Goal: Task Accomplishment & Management: Use online tool/utility

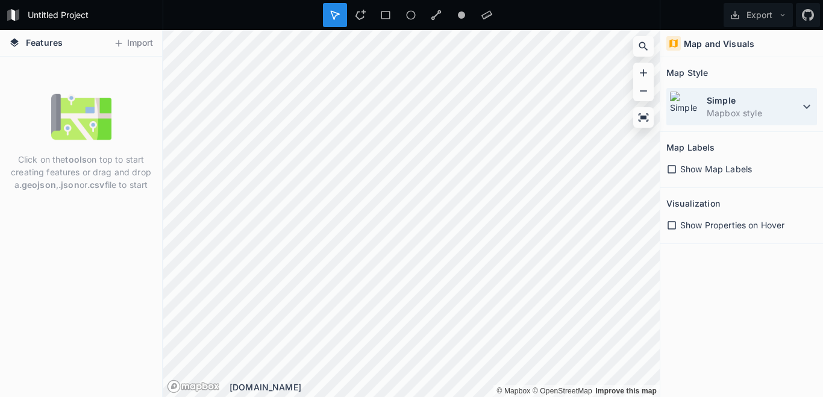
click at [797, 108] on dd "Mapbox style" at bounding box center [752, 113] width 93 height 13
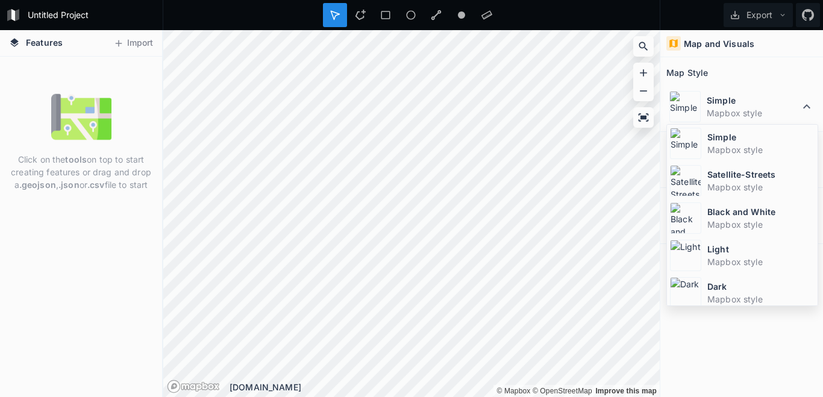
click at [708, 54] on div "Map and Visuals" at bounding box center [741, 43] width 163 height 27
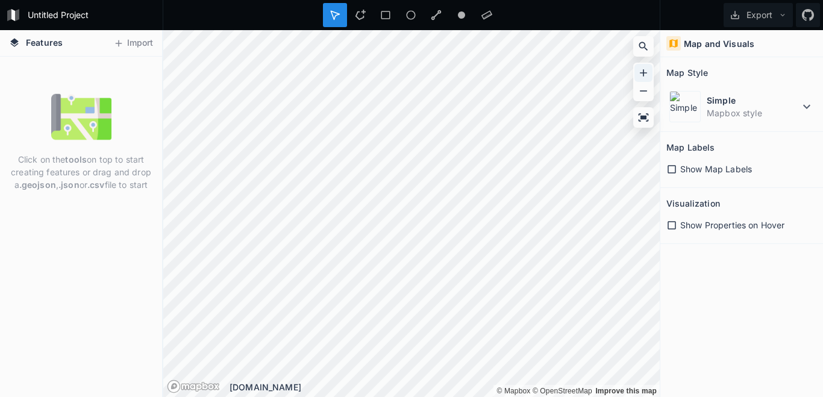
click at [637, 73] on div at bounding box center [643, 73] width 18 height 18
click at [647, 68] on icon at bounding box center [643, 73] width 12 height 12
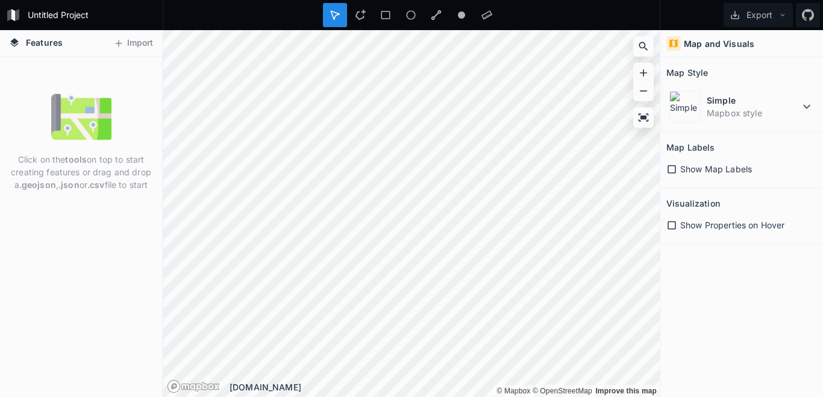
click at [674, 167] on icon at bounding box center [671, 169] width 11 height 11
click at [128, 55] on div "Features Import" at bounding box center [81, 43] width 162 height 26
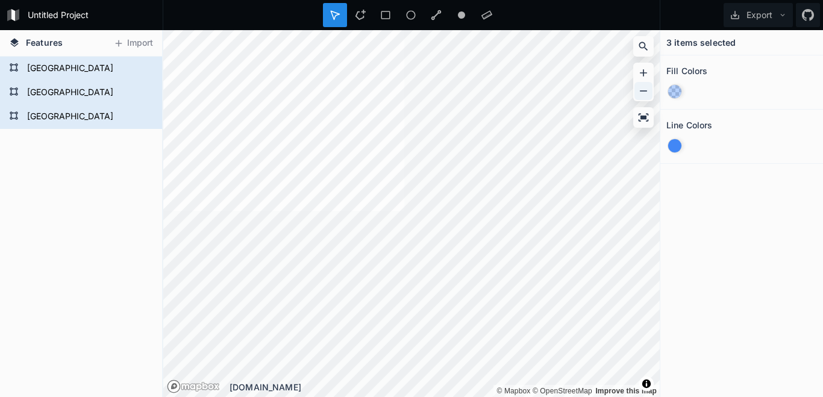
click at [641, 96] on icon at bounding box center [643, 91] width 12 height 12
click at [101, 78] on div "Delete" at bounding box center [141, 80] width 120 height 25
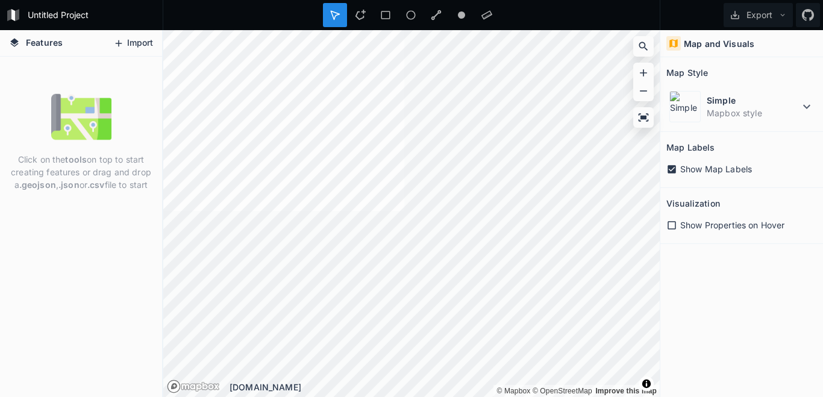
click at [142, 45] on button "Import" at bounding box center [133, 43] width 52 height 19
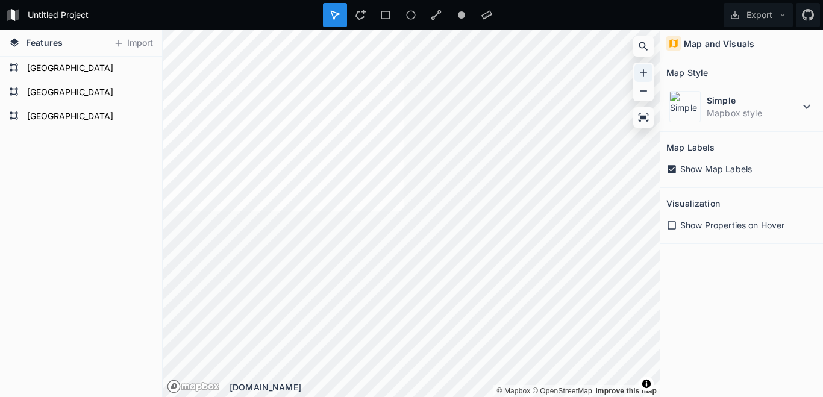
click at [637, 77] on div at bounding box center [643, 73] width 18 height 18
click at [120, 260] on div "Features Import [GEOGRAPHIC_DATA] [GEOGRAPHIC_DATA] [GEOGRAPHIC_DATA] © Mapbox …" at bounding box center [411, 213] width 823 height 367
click at [643, 93] on icon at bounding box center [643, 91] width 12 height 12
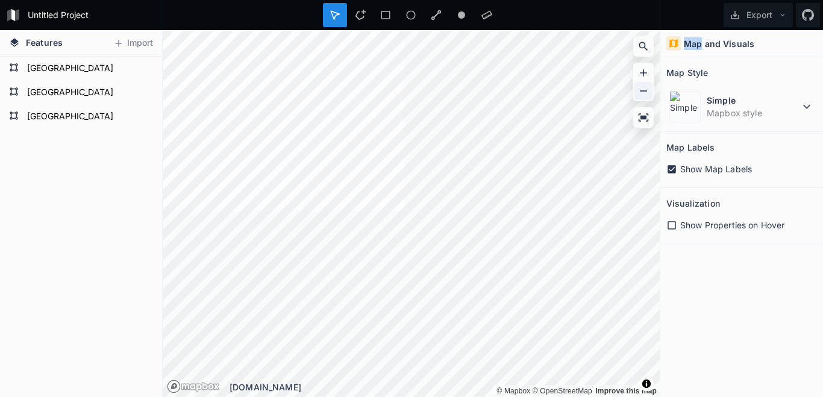
click at [643, 93] on icon at bounding box center [643, 91] width 12 height 12
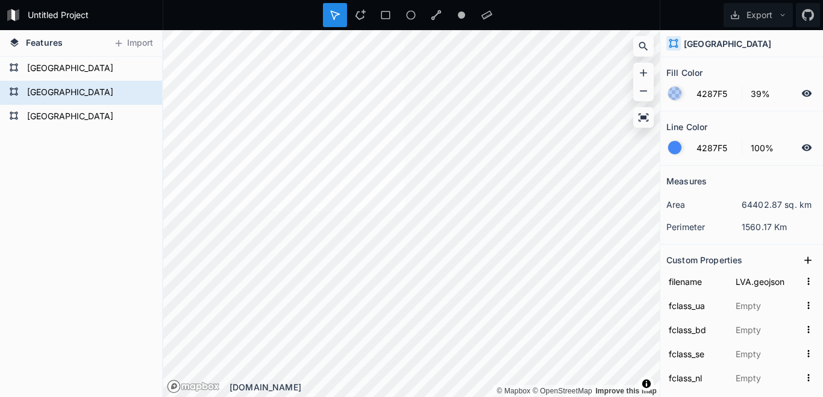
click at [678, 151] on div at bounding box center [674, 147] width 13 height 13
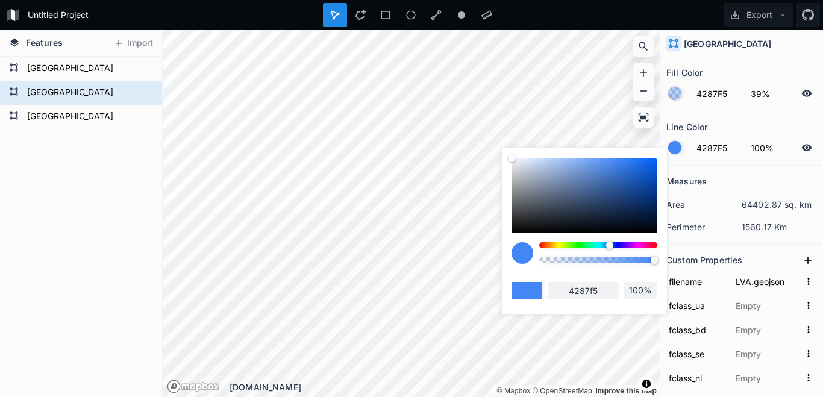
click at [582, 245] on div at bounding box center [598, 245] width 118 height 6
type input "42F55A"
type input "42f55a"
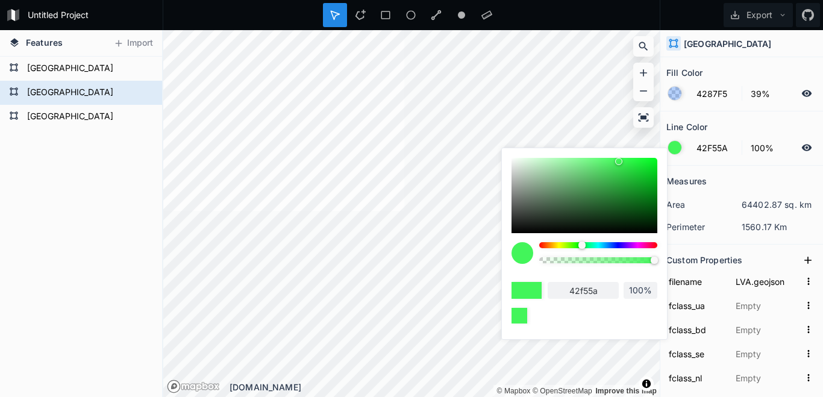
click at [676, 90] on div at bounding box center [674, 93] width 13 height 13
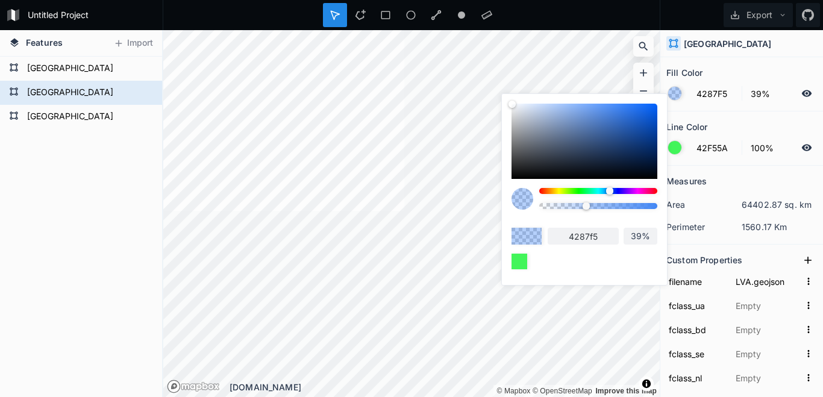
click at [587, 193] on div at bounding box center [598, 191] width 118 height 6
type input "42F587"
type input "42f587"
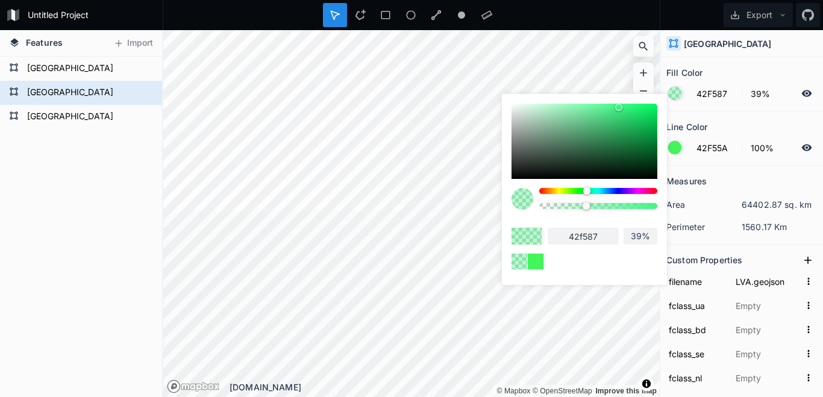
click at [576, 192] on div at bounding box center [598, 191] width 118 height 6
type input "60F542"
type input "60f542"
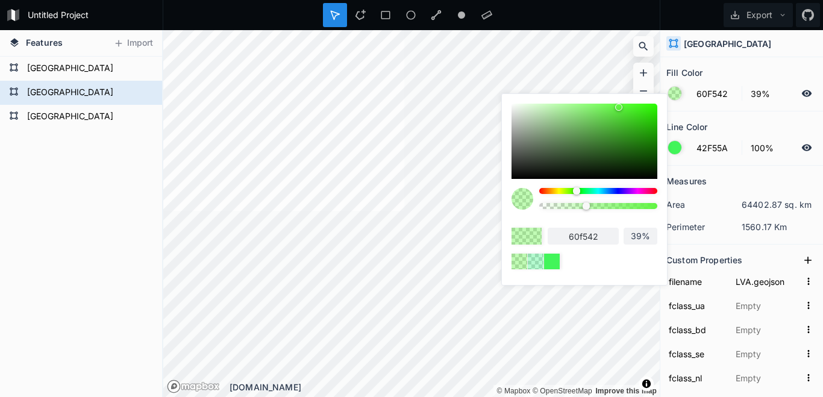
click at [599, 190] on div at bounding box center [598, 191] width 118 height 6
type input "42EFF5"
type input "42eff5"
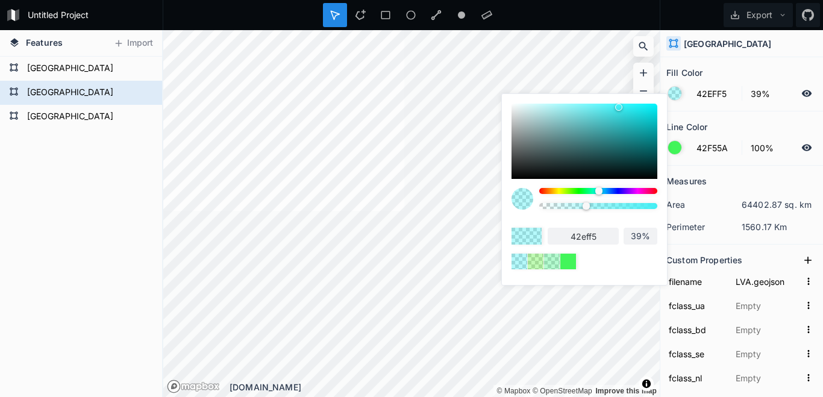
click at [581, 190] on div at bounding box center [598, 191] width 118 height 6
type input "42F54E"
type input "42f54e"
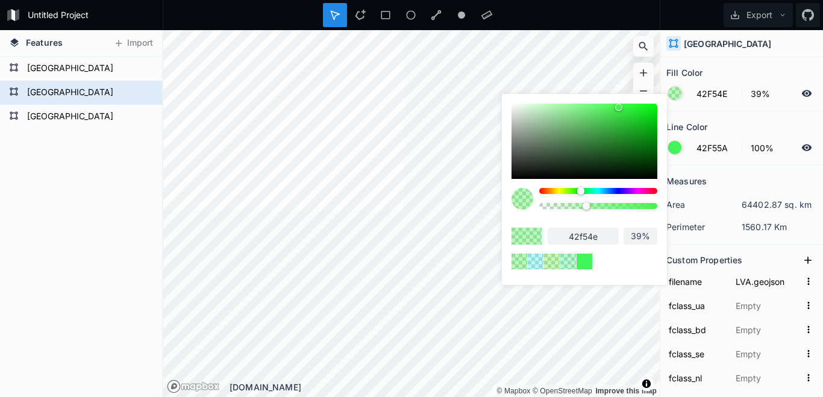
click at [594, 190] on div at bounding box center [598, 191] width 118 height 6
type input "42F5CB"
type input "42f5cb"
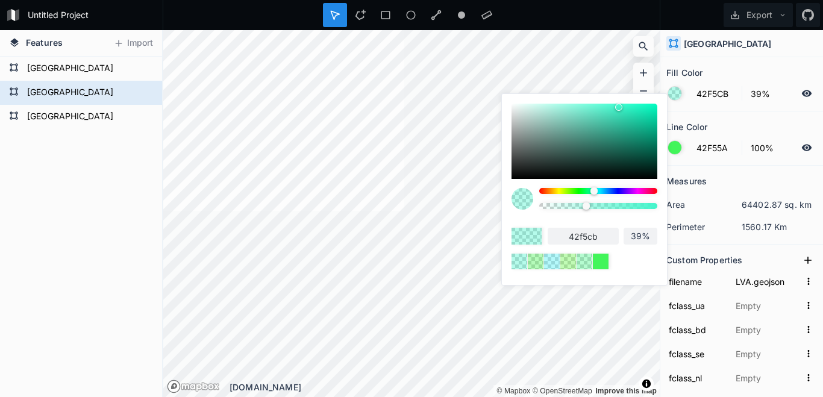
click at [570, 190] on div at bounding box center [598, 191] width 118 height 6
type input "98F542"
type input "98f542"
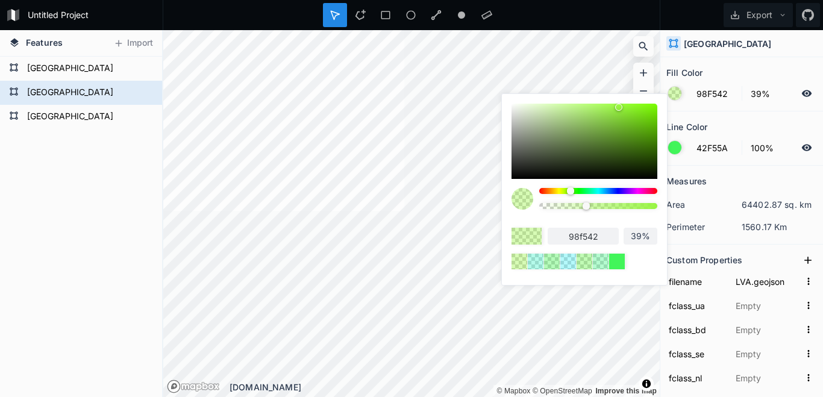
click at [588, 190] on div at bounding box center [598, 191] width 118 height 6
type input "42F593"
type input "42f593"
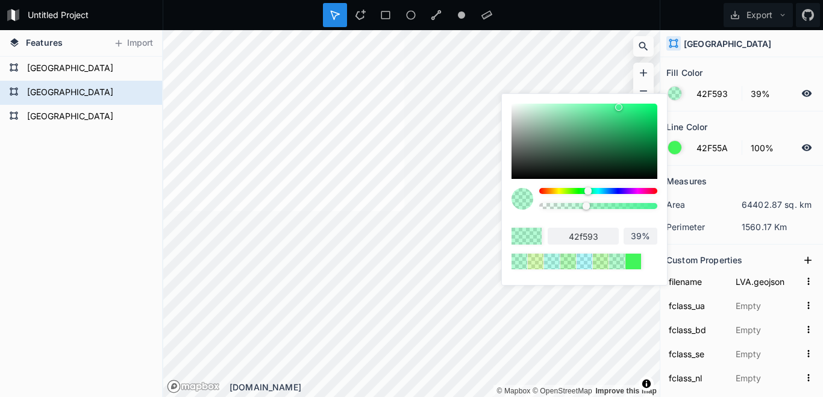
click at [579, 236] on input "42f593" at bounding box center [582, 236] width 71 height 17
click at [715, 152] on input "42F55A" at bounding box center [715, 147] width 52 height 14
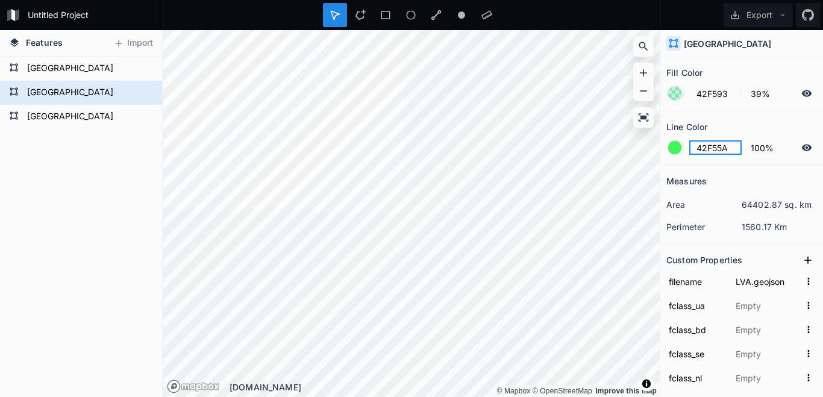
click at [715, 152] on input "42F55A" at bounding box center [715, 147] width 52 height 14
paste input "f593"
type input "42f593"
type input "4287F5"
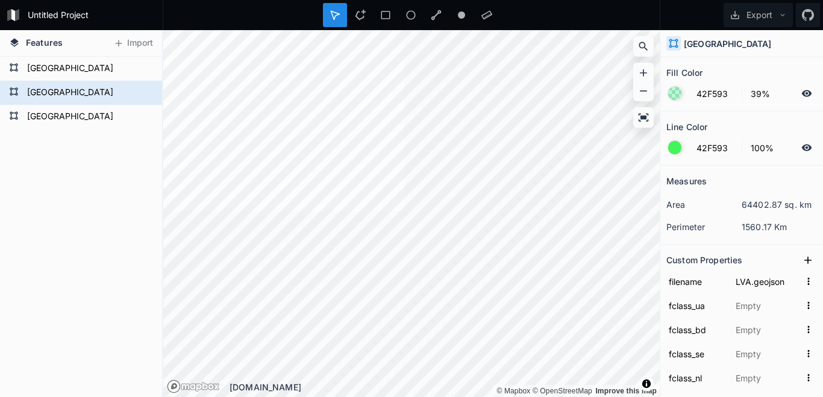
type input "4287F5"
type input "LTU.geojson"
type input "立陶宛"
type input "Litva"
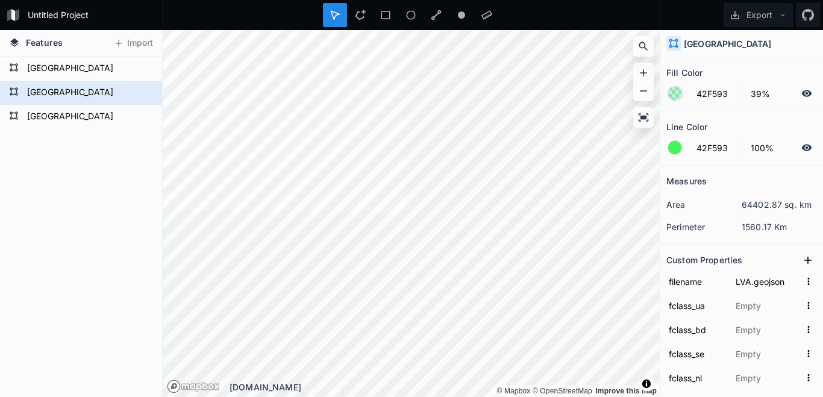
type input "لتھووینیا"
type input "[GEOGRAPHIC_DATA]"
type input "Litvanya"
type input "[GEOGRAPHIC_DATA]"
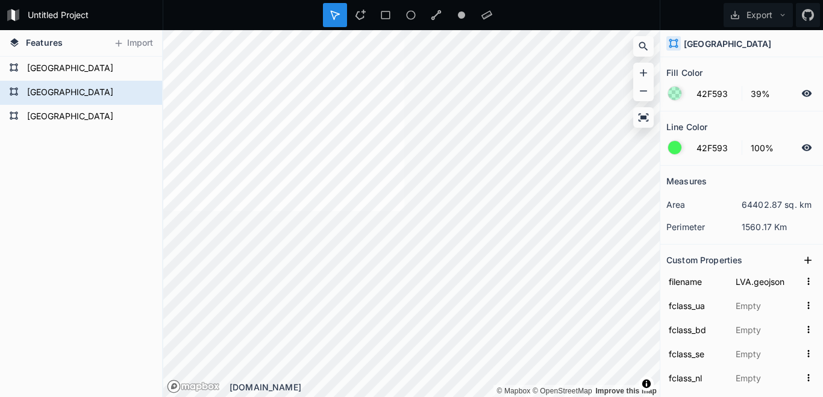
type input "[GEOGRAPHIC_DATA]"
type input "[PERSON_NAME]"
type input "Litouwen"
type input "리투아니아"
type input "リトアニア"
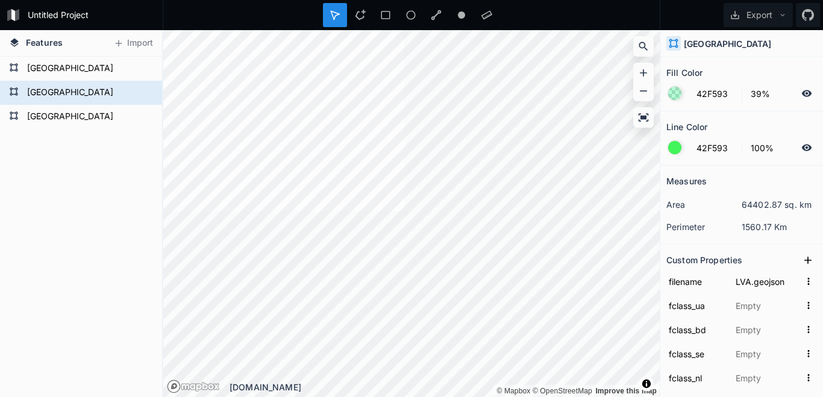
type input "[GEOGRAPHIC_DATA]"
type input "Litvánia"
type input "लिथुआनिया"
type input "ליטא"
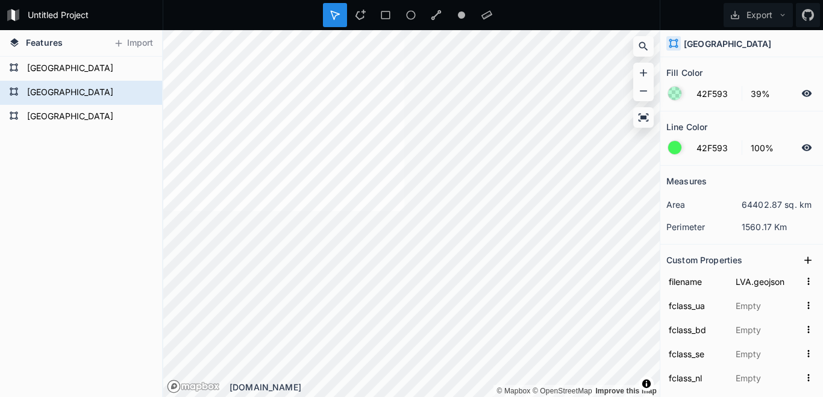
type input "Λιθουανία"
type input "Lituanie"
type input "لیتوانی"
type input "[GEOGRAPHIC_DATA]"
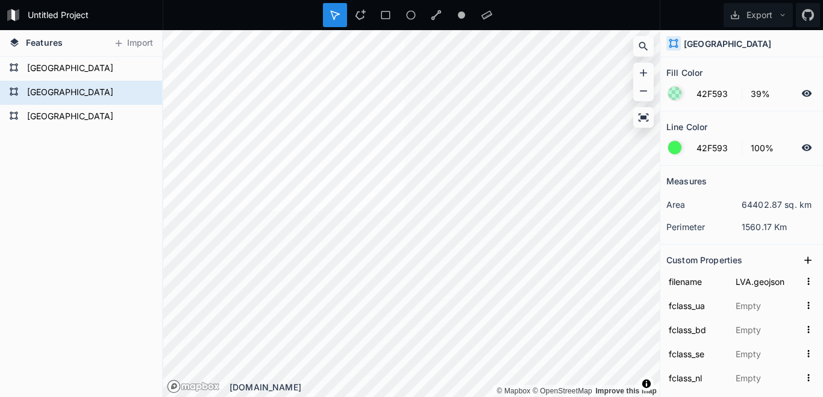
type input "[GEOGRAPHIC_DATA]"
type input "লিথুয়ানিয়া"
type input "ليتوانيا"
type input "Q37"
type input "1159321029"
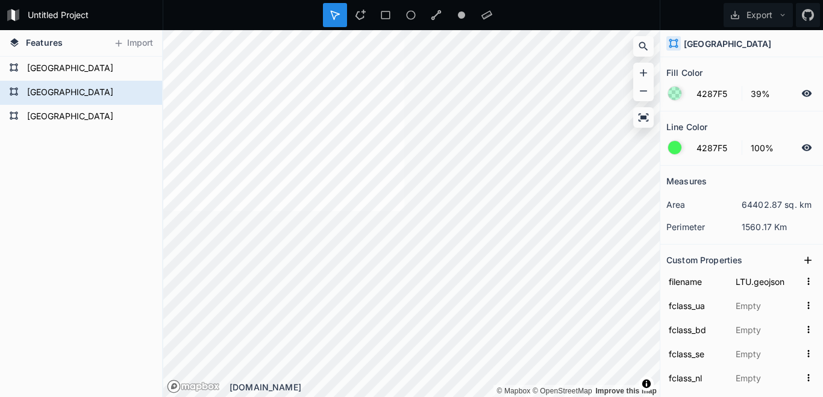
type input "55.103703"
type input "24.089932"
type input "5"
type input "9"
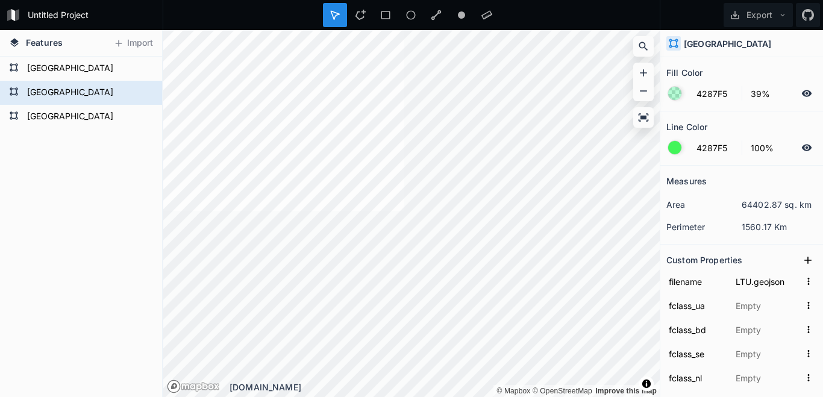
type input "LTU"
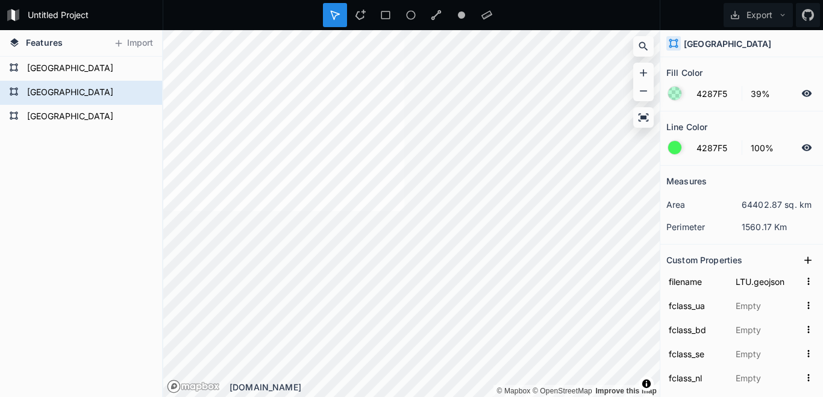
type input "LTU"
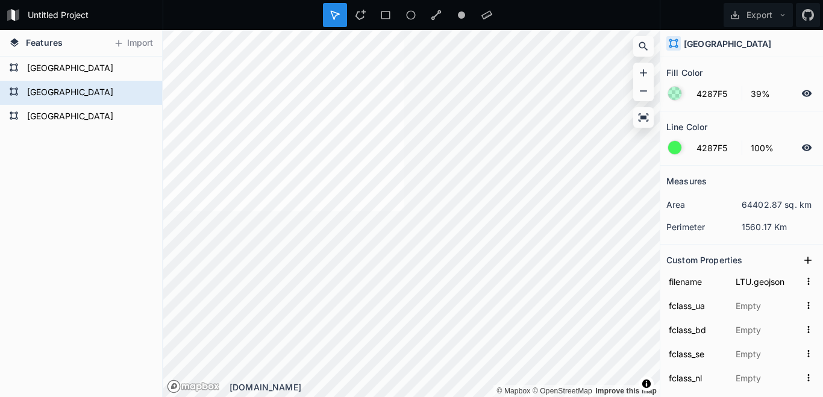
type input "LTU"
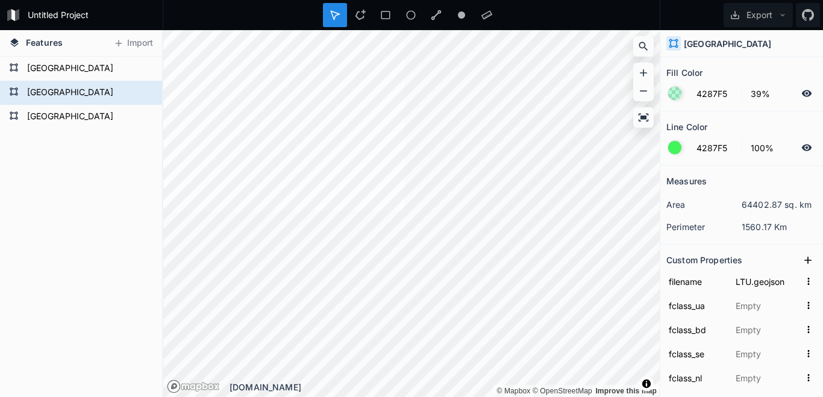
type input "LTU"
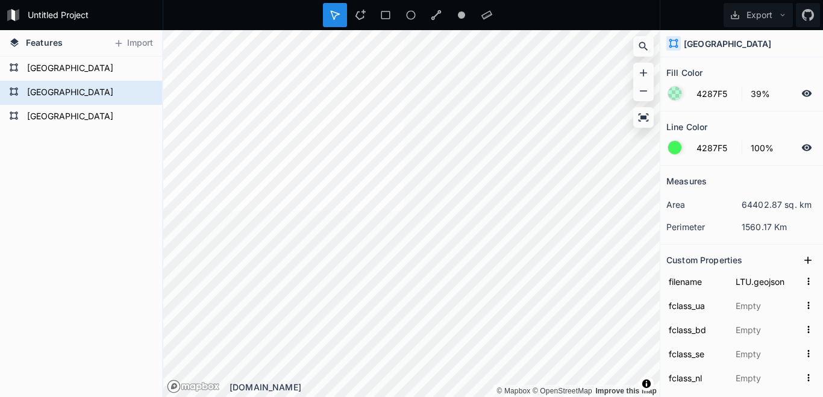
type input "LTU"
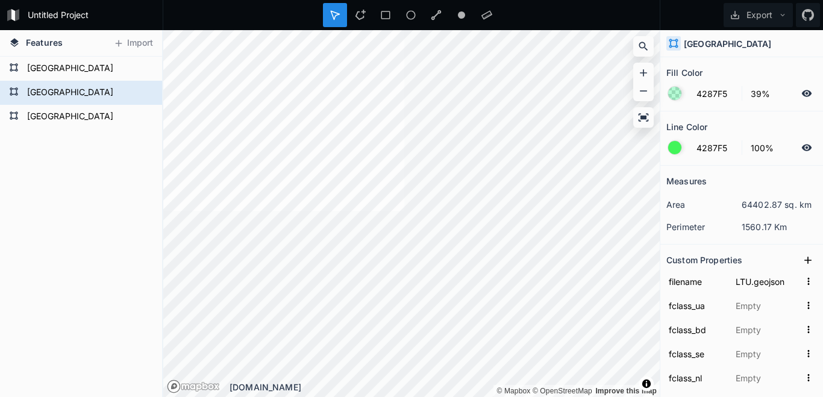
type input "LTU"
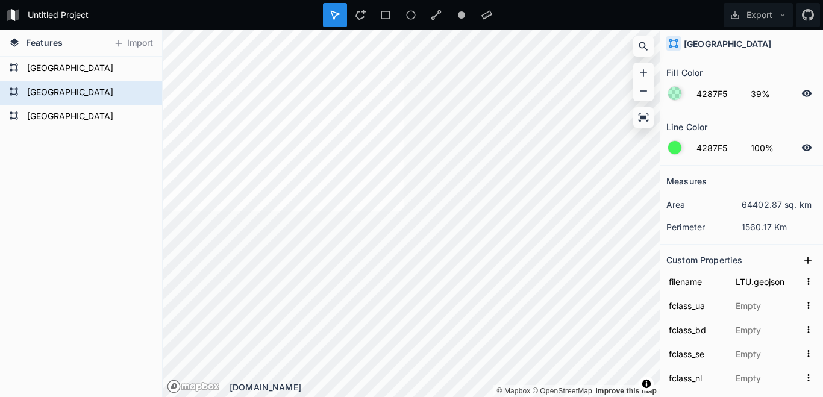
type input "LTU"
type input "23424875"
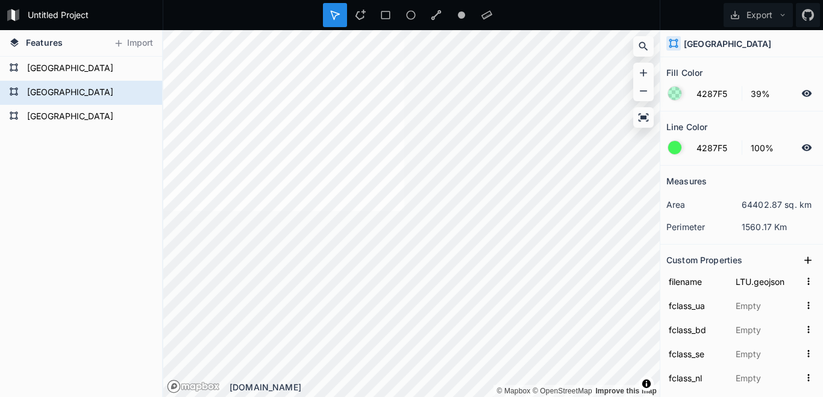
type input "LTU"
type input "LT"
type input "440"
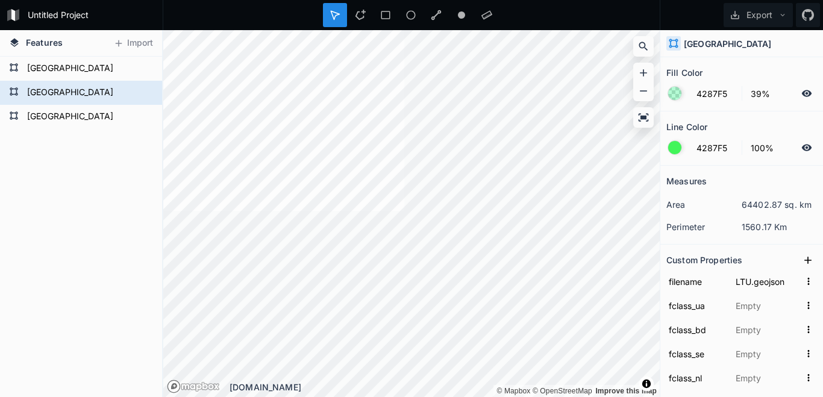
type input "LTU"
type input "LT"
type input "LH"
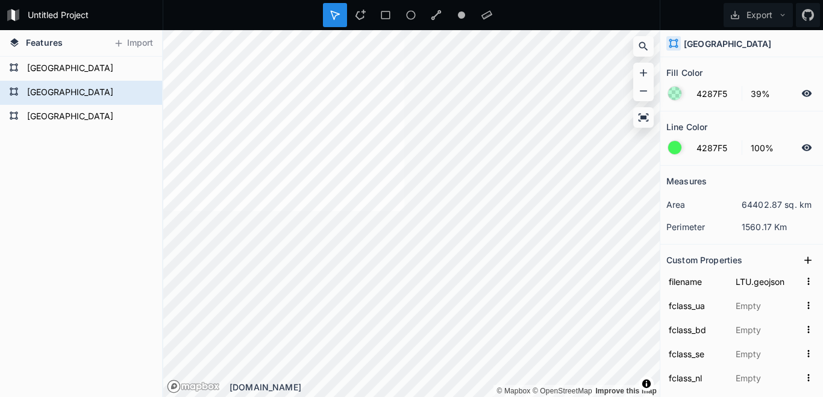
type input "54627"
type input "2786844"
type input "9"
type input "3"
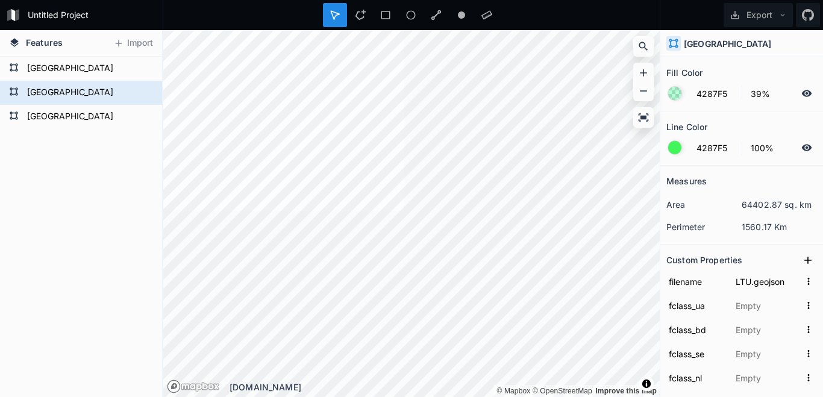
type input "6"
type input "[GEOGRAPHIC_DATA]"
type input "LT"
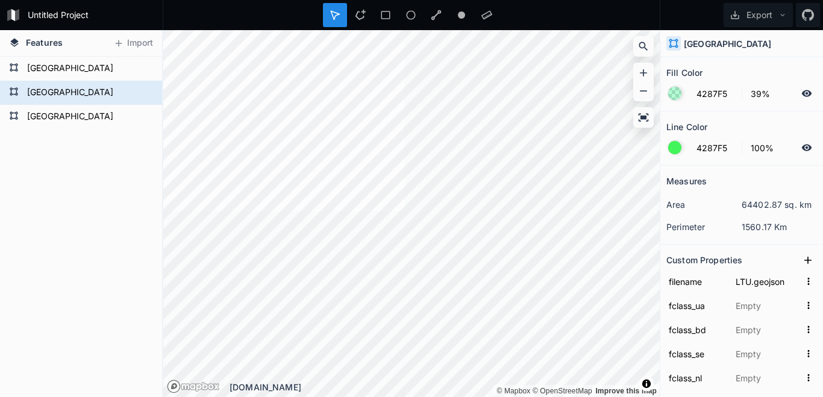
type input "Lith."
type input "[GEOGRAPHIC_DATA]"
type input "LTU"
type input "[GEOGRAPHIC_DATA]"
type input "LTU"
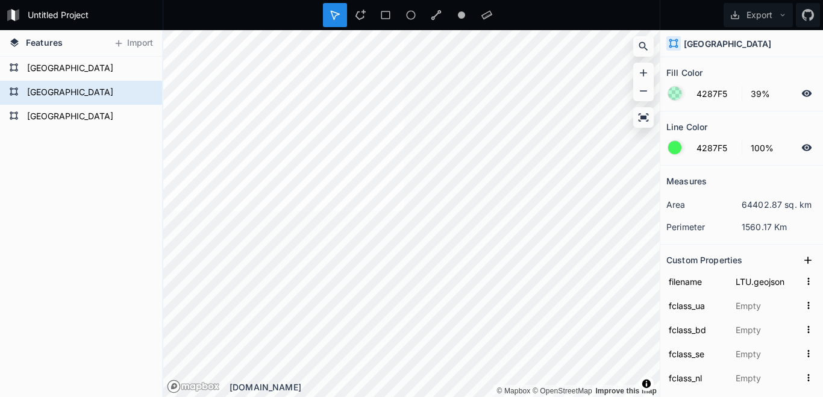
type input "[GEOGRAPHIC_DATA]"
type input "LTU"
type input "[GEOGRAPHIC_DATA]"
type input "LTU"
type input "[GEOGRAPHIC_DATA]"
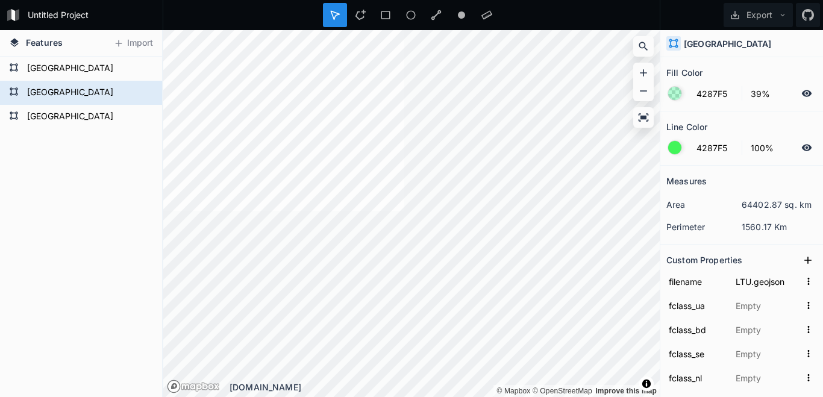
type input "LTU"
type input "[GEOGRAPHIC_DATA]"
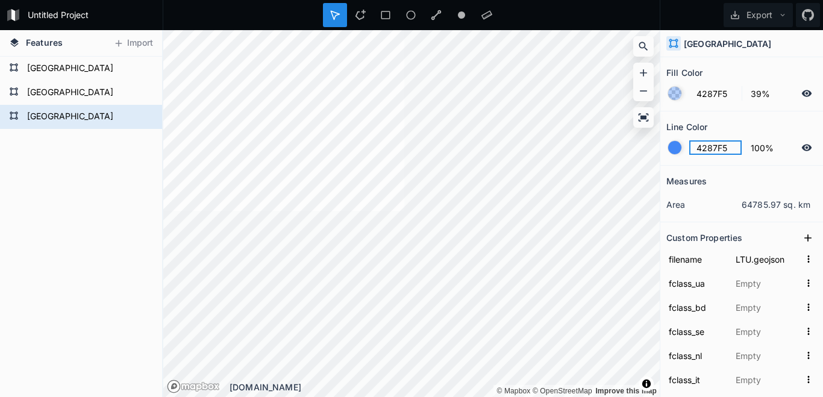
click at [714, 154] on input "4287F5" at bounding box center [715, 147] width 52 height 14
paste input "f593"
click at [714, 96] on input "4287F5" at bounding box center [715, 93] width 52 height 14
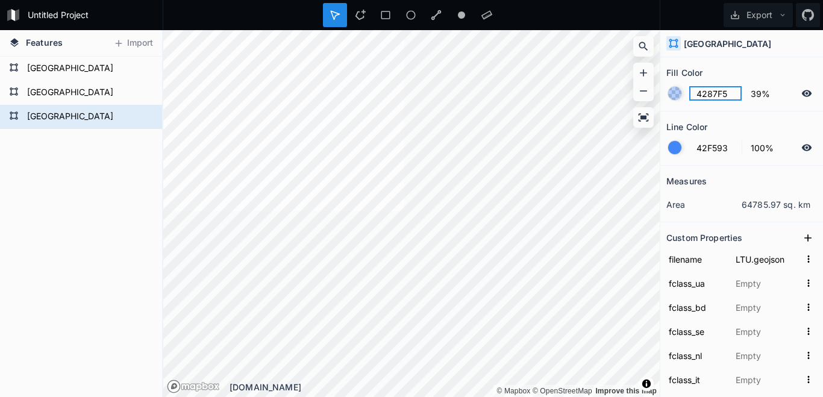
type input "42F593"
click at [714, 96] on input "4287F5" at bounding box center [715, 93] width 52 height 14
paste input "f593"
type input "42F593"
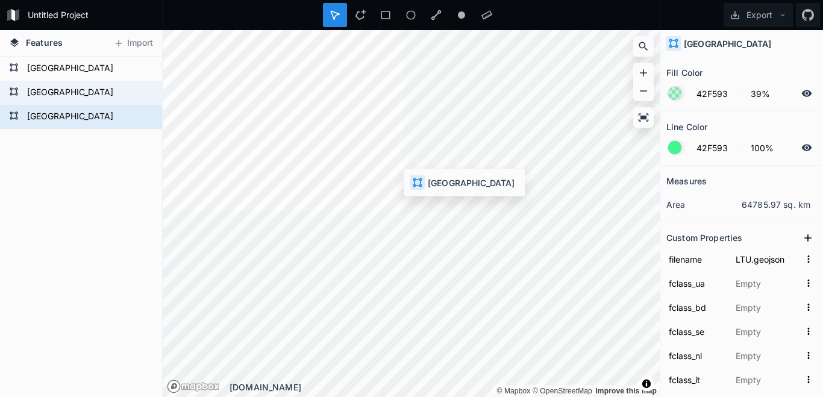
type input "LVA.geojson"
type input "拉脫維亞"
type input "拉脱维亚"
type input "[GEOGRAPHIC_DATA]"
type input "لٹویا"
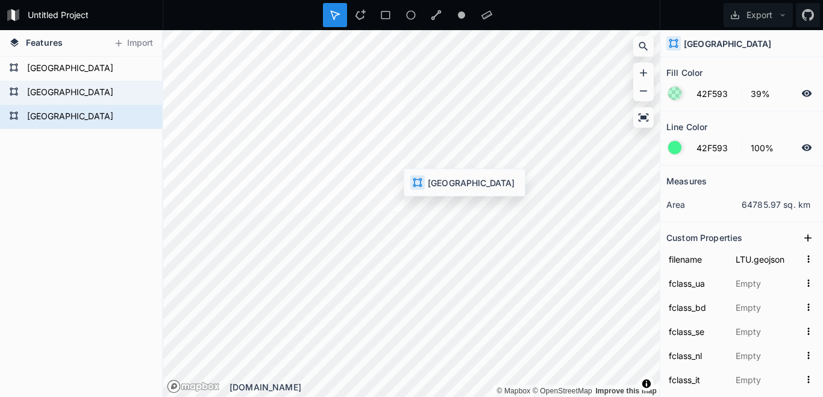
type input "Латвія"
type input "[PERSON_NAME]"
type input "Lettland"
type input "[GEOGRAPHIC_DATA]"
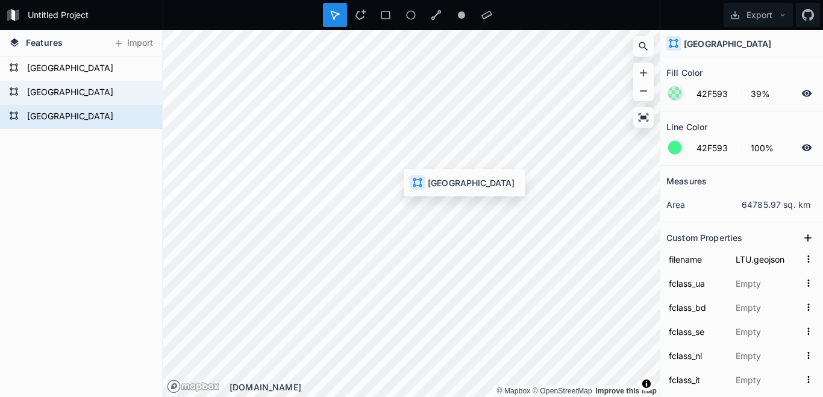
type input "Łotwa"
type input "Letland"
type input "라트비아"
type input "ラトビア"
type input "Lettonia"
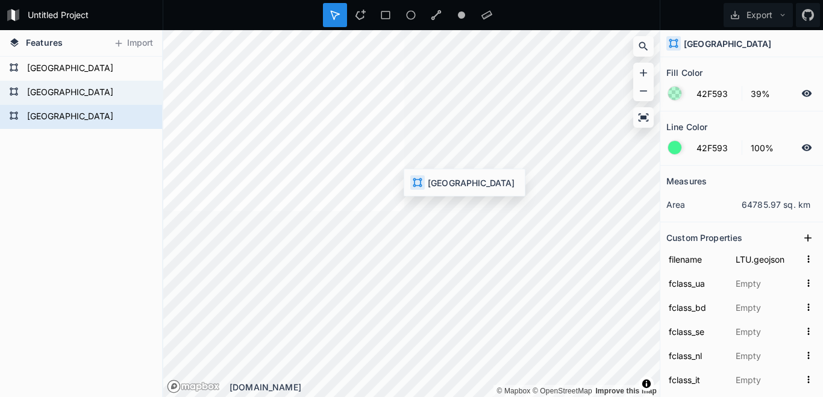
type input "[GEOGRAPHIC_DATA]"
type input "Lettország"
type input "लातविया"
type input "לטביה"
type input "Λετονία"
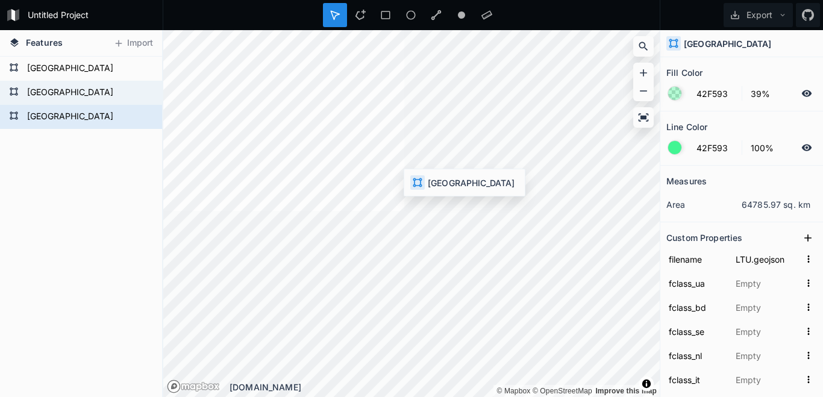
type input "Lettonie"
type input "لتونی"
type input "Letonia"
type input "[GEOGRAPHIC_DATA]"
type input "Lettland"
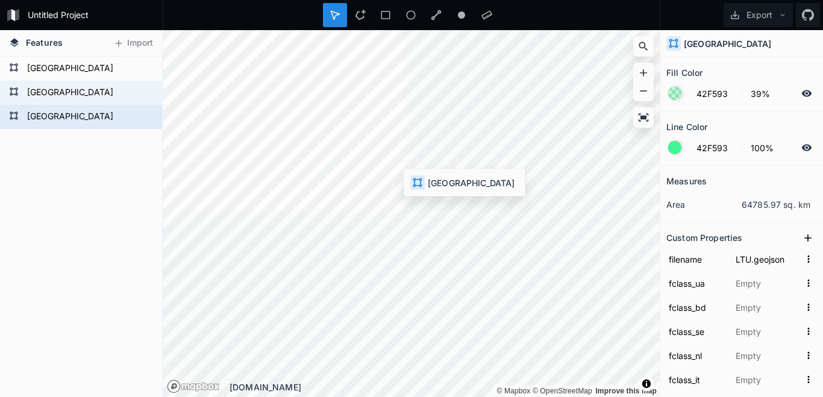
type input "লাতভিয়া"
type input "لاتفيا"
type input "Q211"
type input "1159321033"
type input "57.066872"
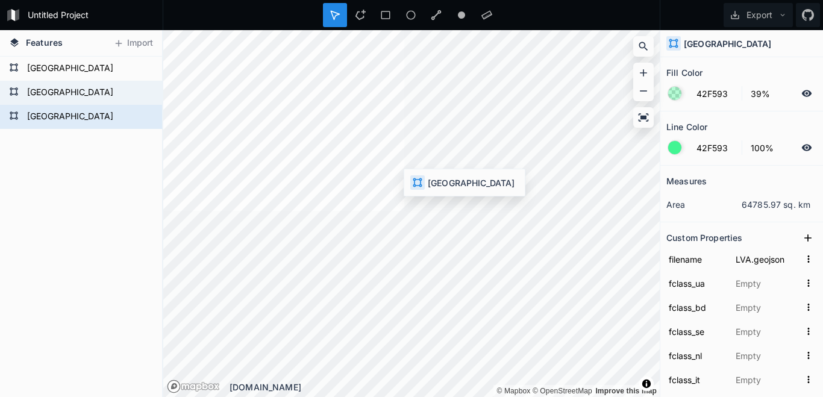
type input "25.458723"
type input "4"
type input "6"
type input "LVA"
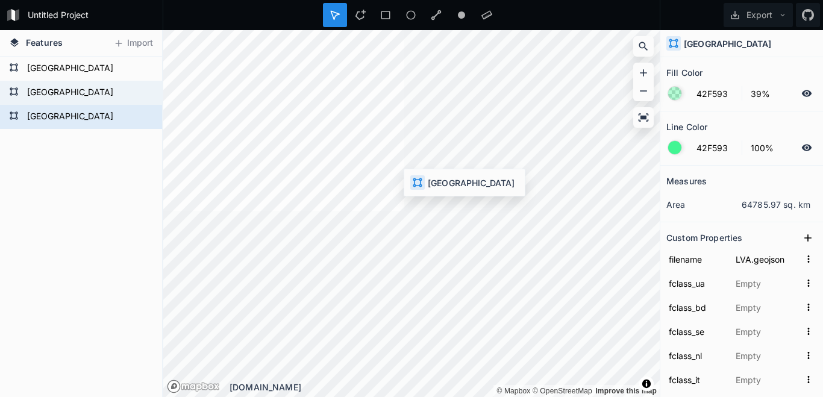
type input "LVA"
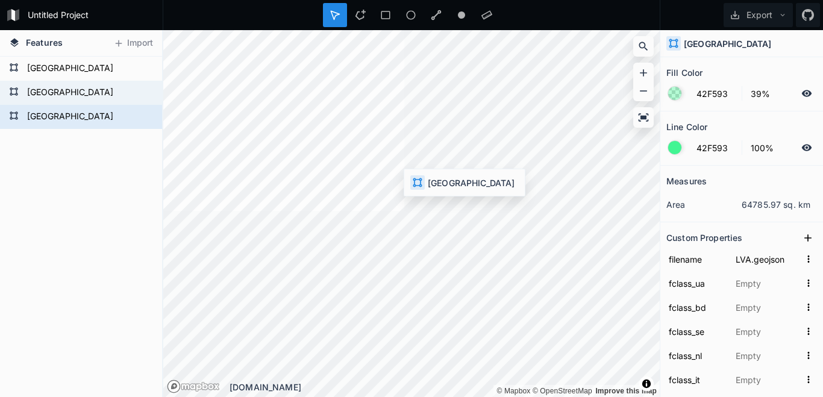
type input "LVA"
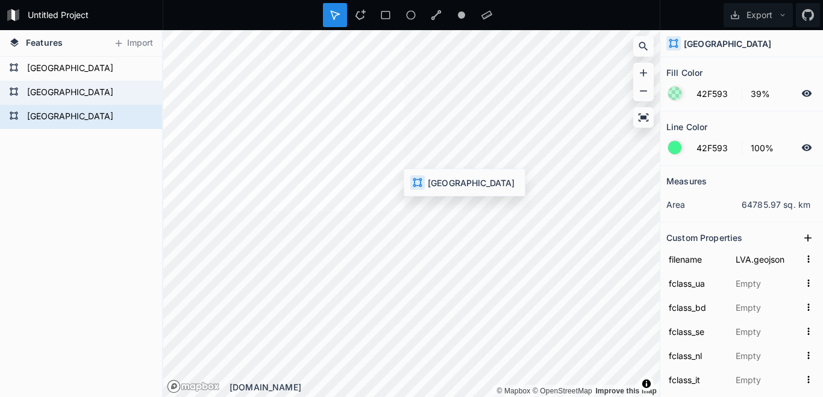
type input "LVA"
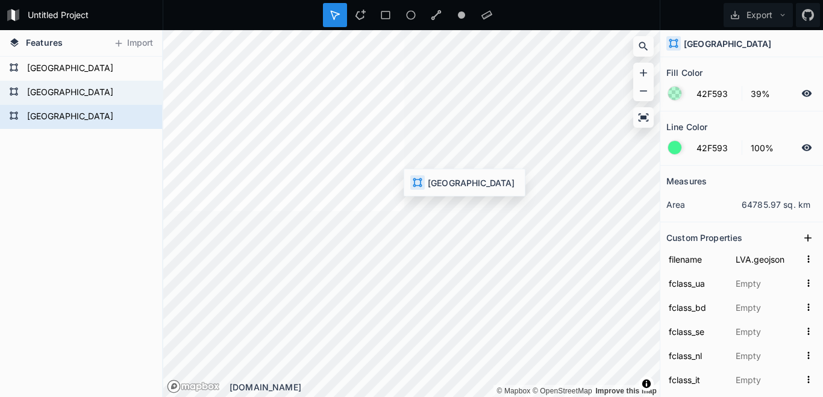
type input "LVA"
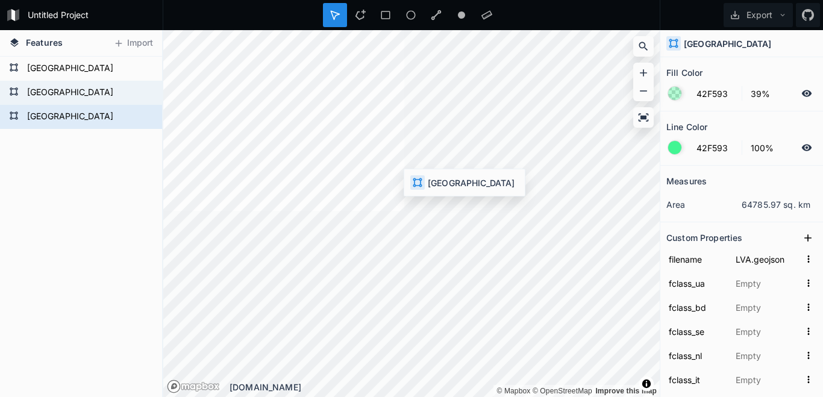
type input "LVA"
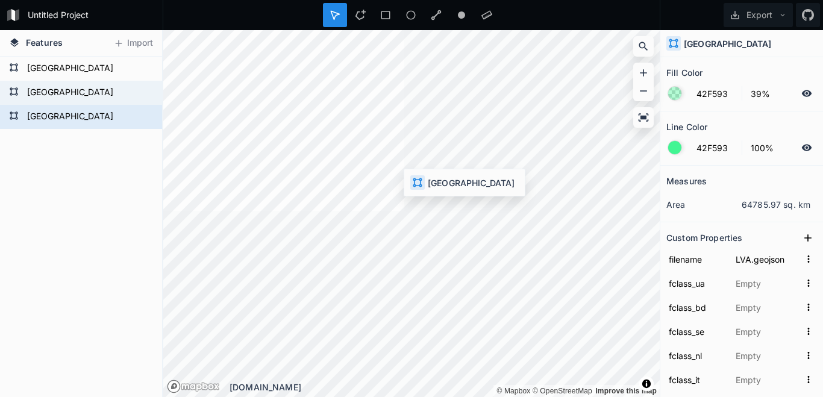
type input "LVA"
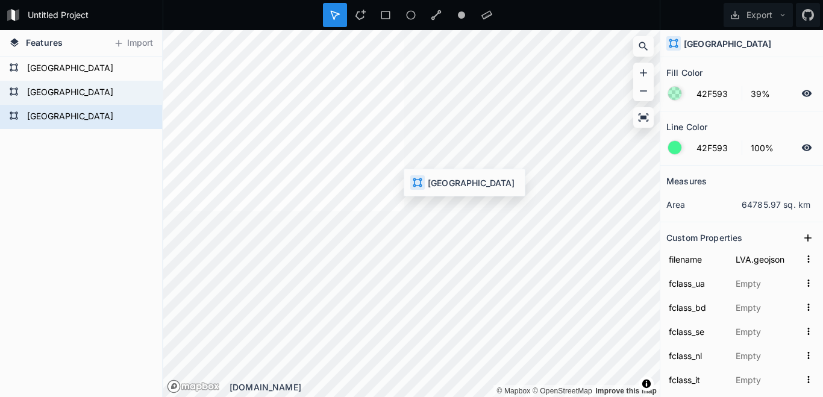
type input "LVA"
type input "23424874"
type input "LVA"
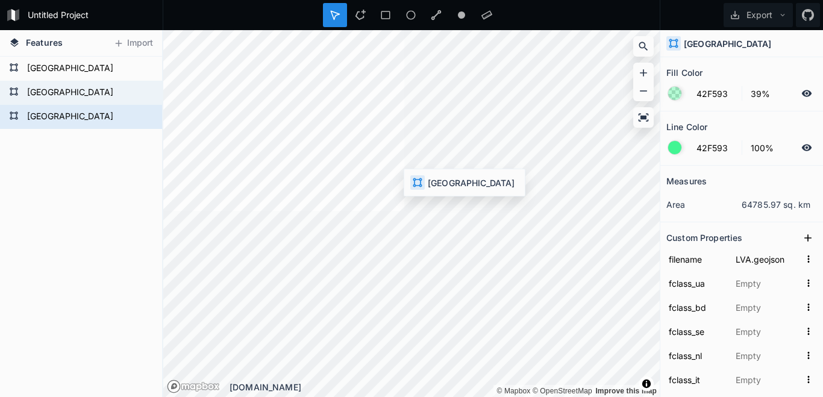
type input "LV"
type input "428"
type input "LVA"
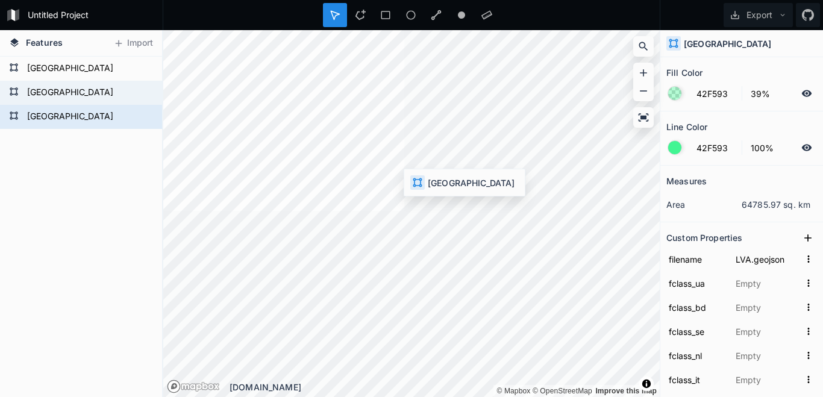
type input "LVA"
type input "LV"
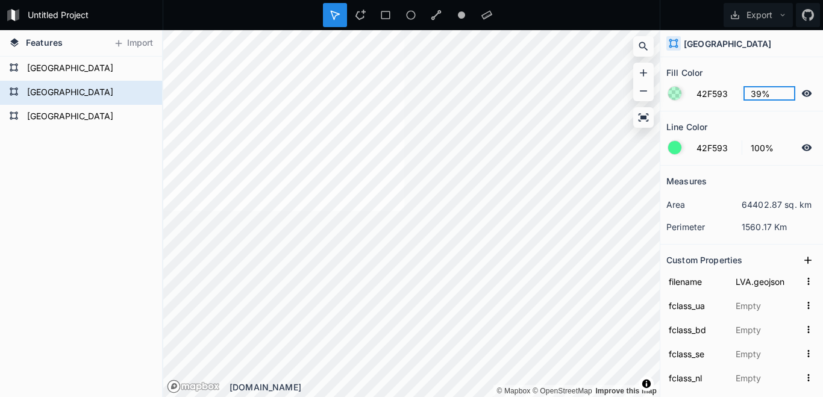
click at [765, 95] on input "39%" at bounding box center [769, 93] width 52 height 14
click at [758, 93] on input "60%" at bounding box center [769, 93] width 52 height 14
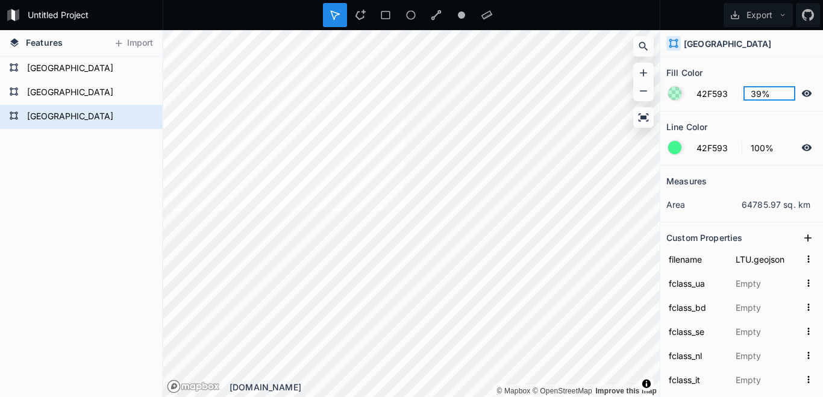
click at [756, 97] on input "39%" at bounding box center [769, 93] width 52 height 14
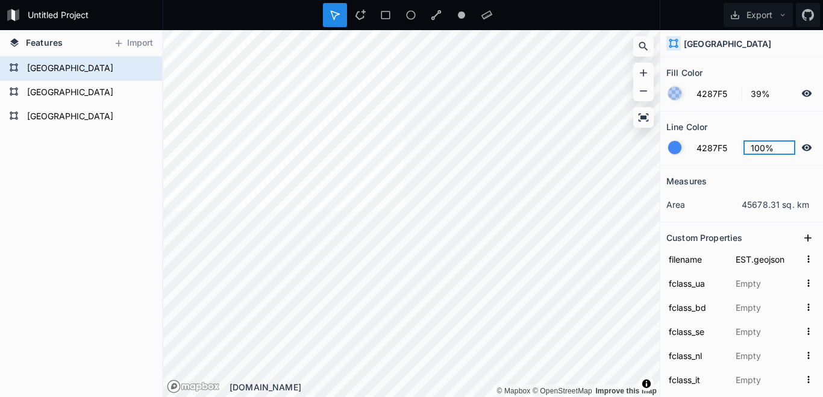
click at [759, 146] on input "100%" at bounding box center [769, 147] width 52 height 14
click at [725, 146] on input "4287F5" at bounding box center [715, 147] width 52 height 14
paste input "f593"
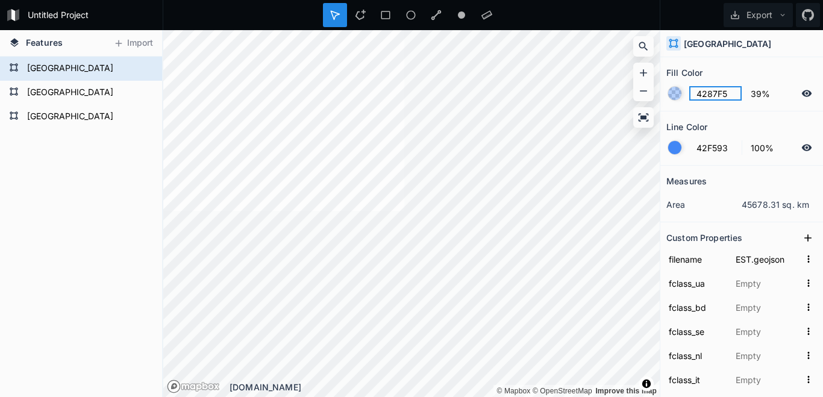
click at [708, 93] on input "4287F5" at bounding box center [715, 93] width 52 height 14
paste input "f593"
click at [746, 90] on input "39%" at bounding box center [769, 93] width 52 height 14
click at [762, 92] on input "39%" at bounding box center [769, 93] width 52 height 14
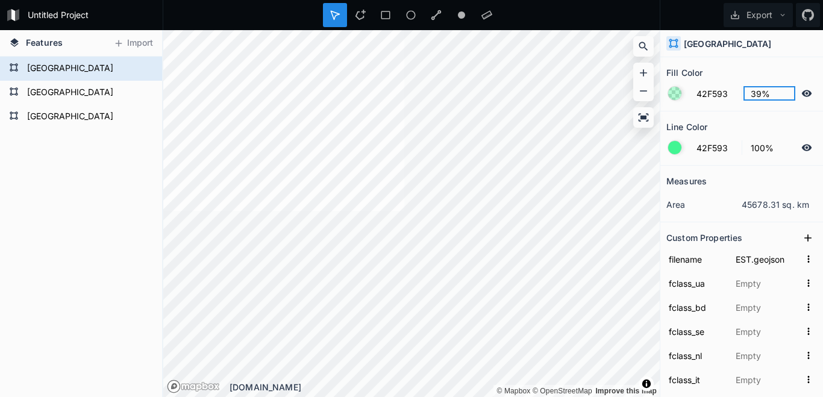
click at [762, 92] on input "39%" at bounding box center [769, 93] width 52 height 14
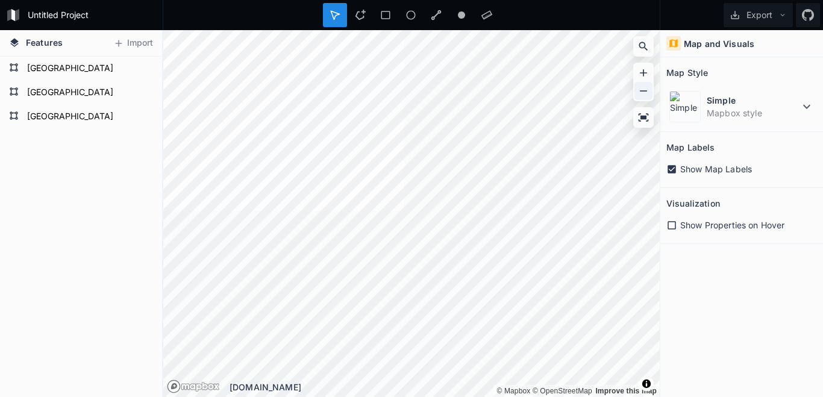
click at [640, 97] on div at bounding box center [643, 91] width 18 height 18
